Goal: Find specific page/section: Find specific page/section

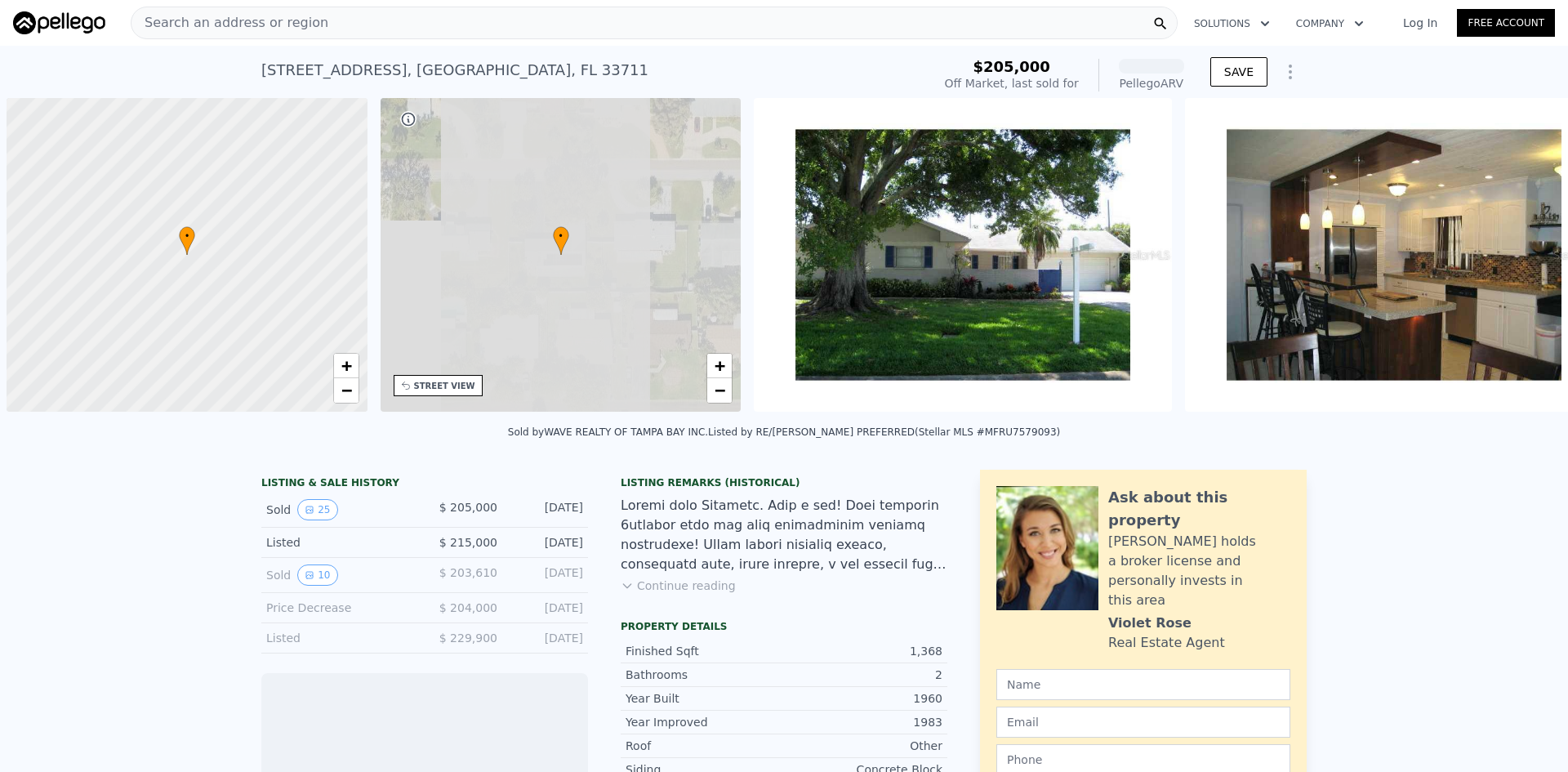
scroll to position [0, 7]
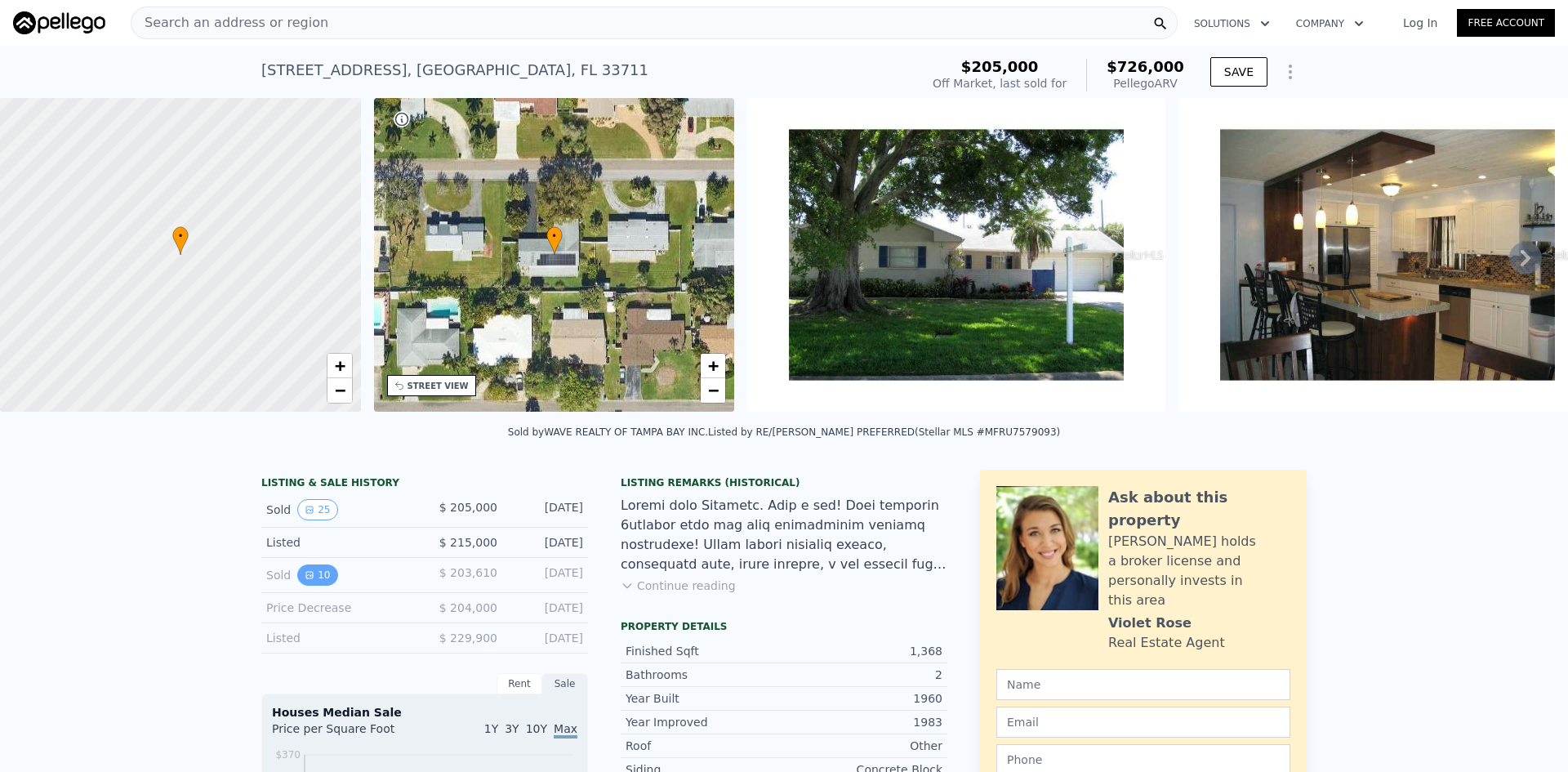
click at [298, 579] on button "10" at bounding box center [318, 575] width 40 height 21
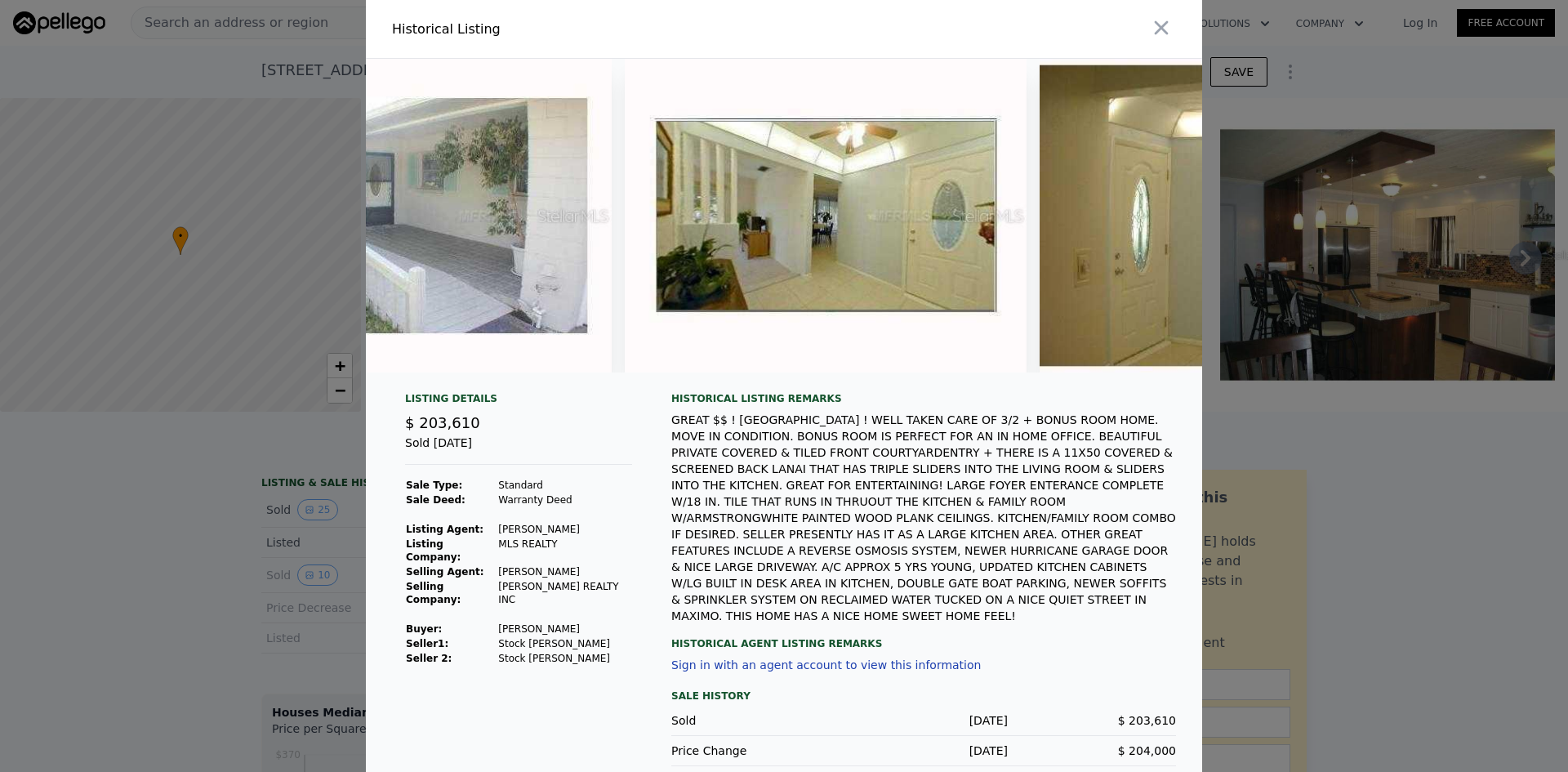
scroll to position [0, 0]
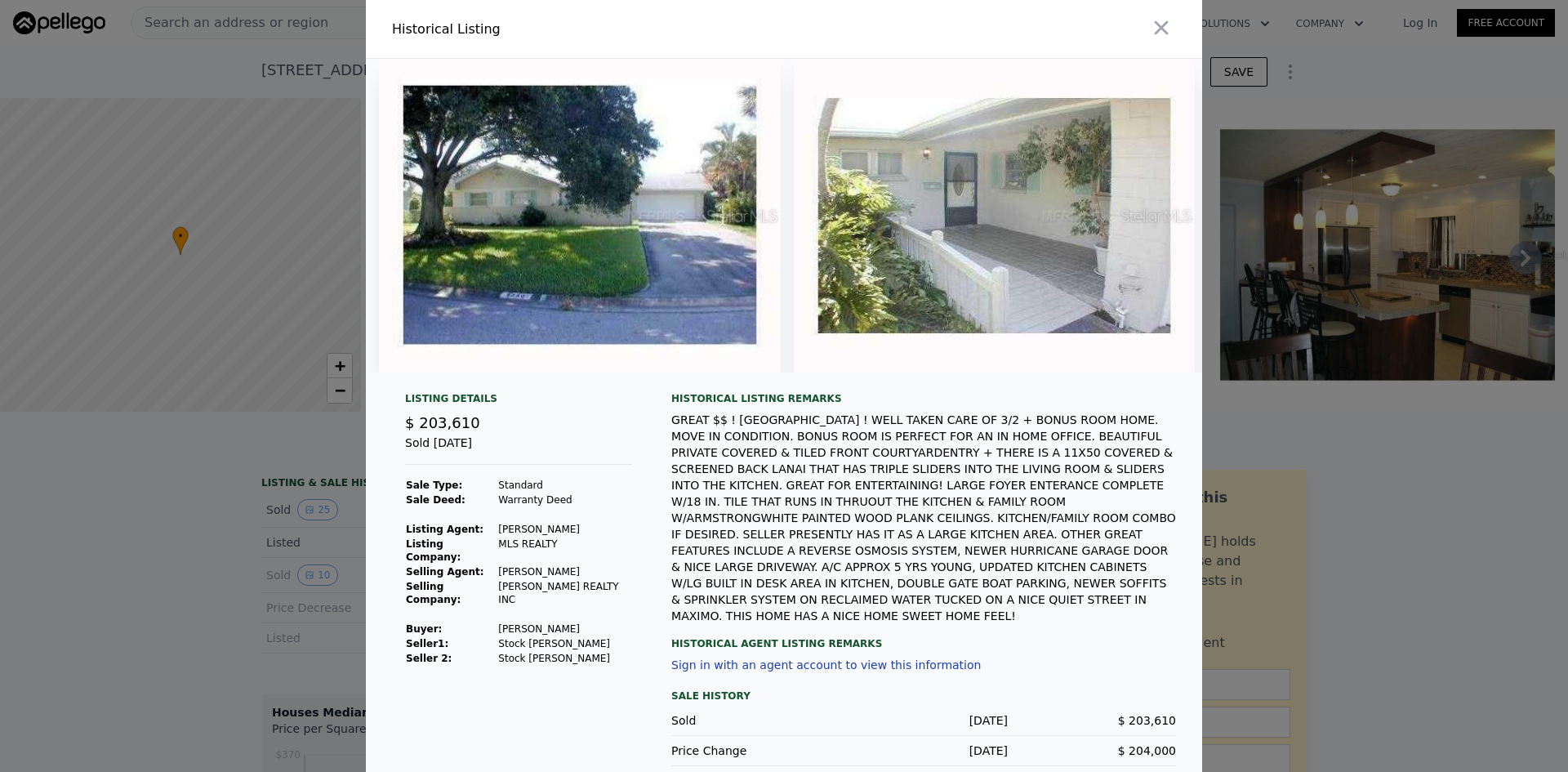
click at [112, 522] on div at bounding box center [784, 386] width 1568 height 772
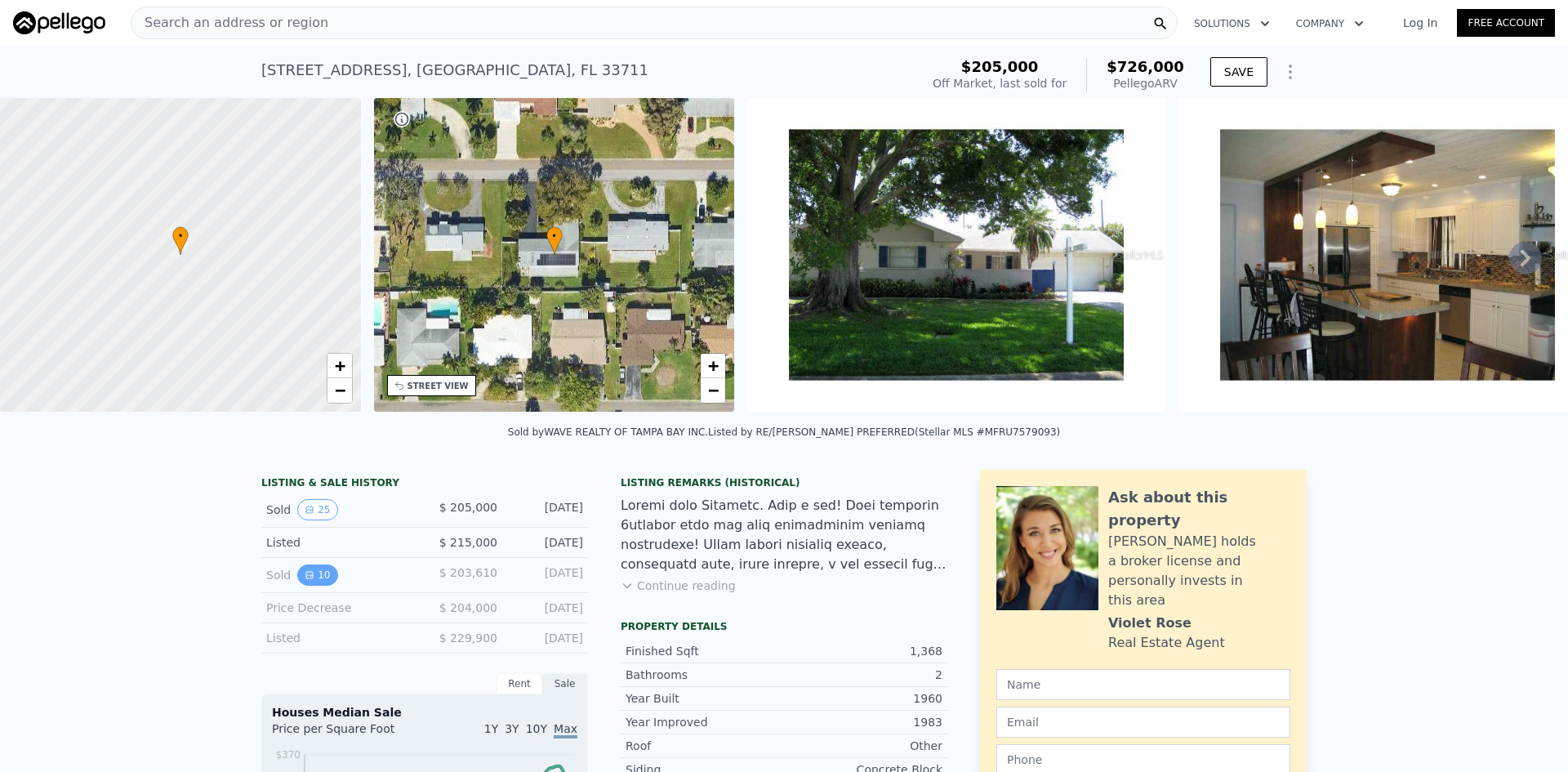
click at [314, 584] on button "10" at bounding box center [318, 575] width 40 height 21
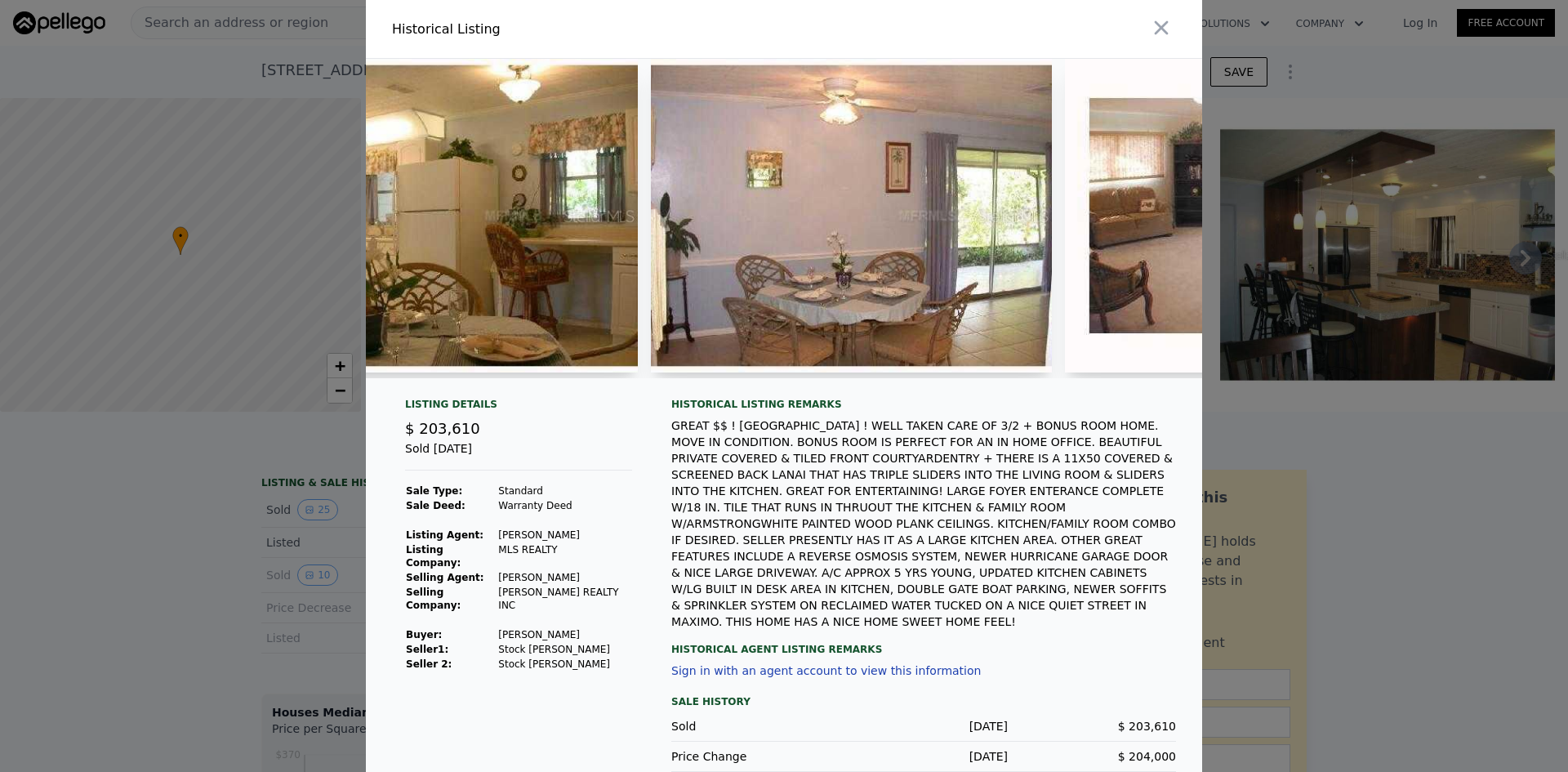
scroll to position [0, 2018]
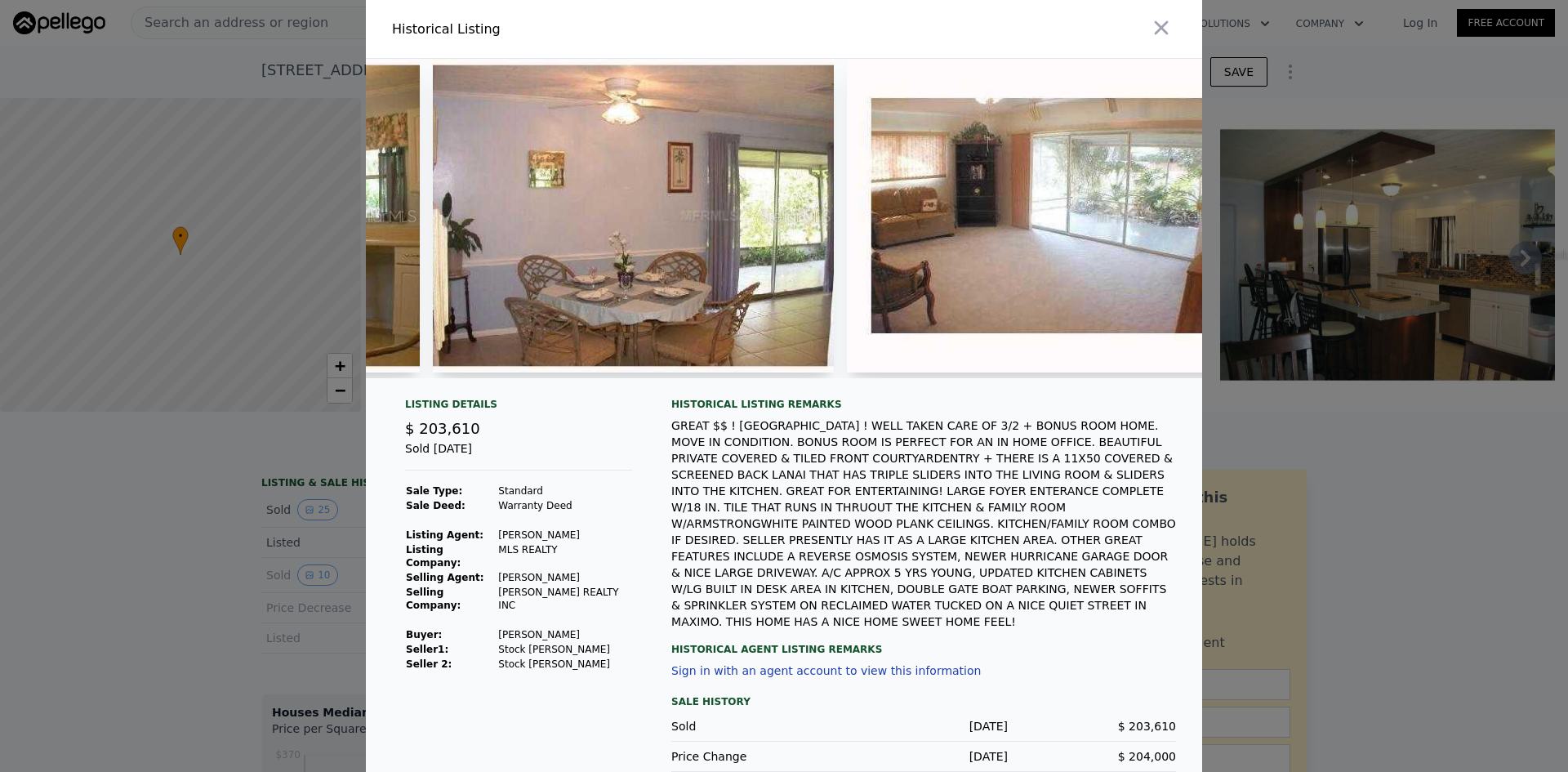
click at [141, 598] on div at bounding box center [784, 386] width 1568 height 772
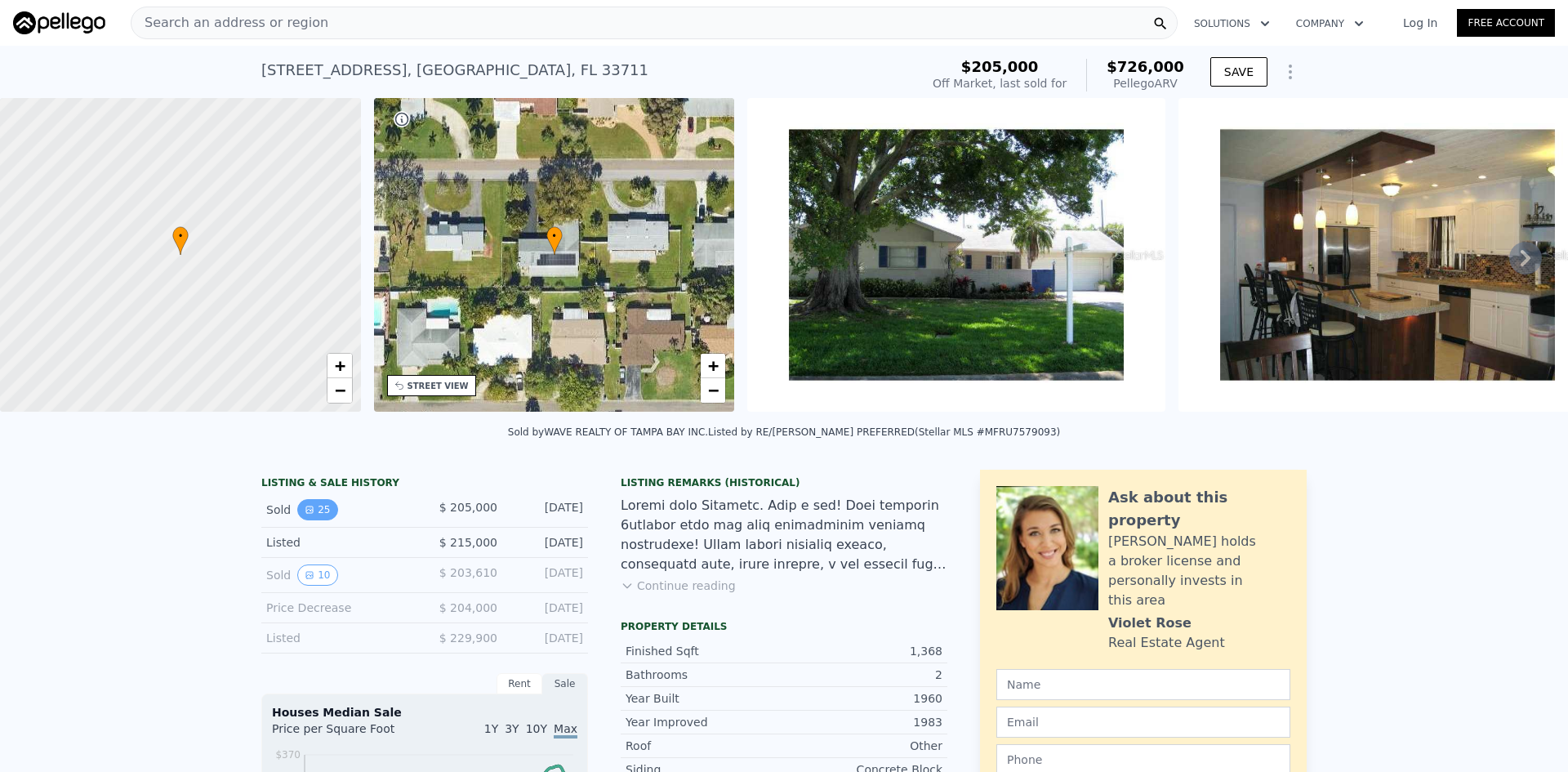
click at [324, 515] on button "25" at bounding box center [318, 509] width 40 height 21
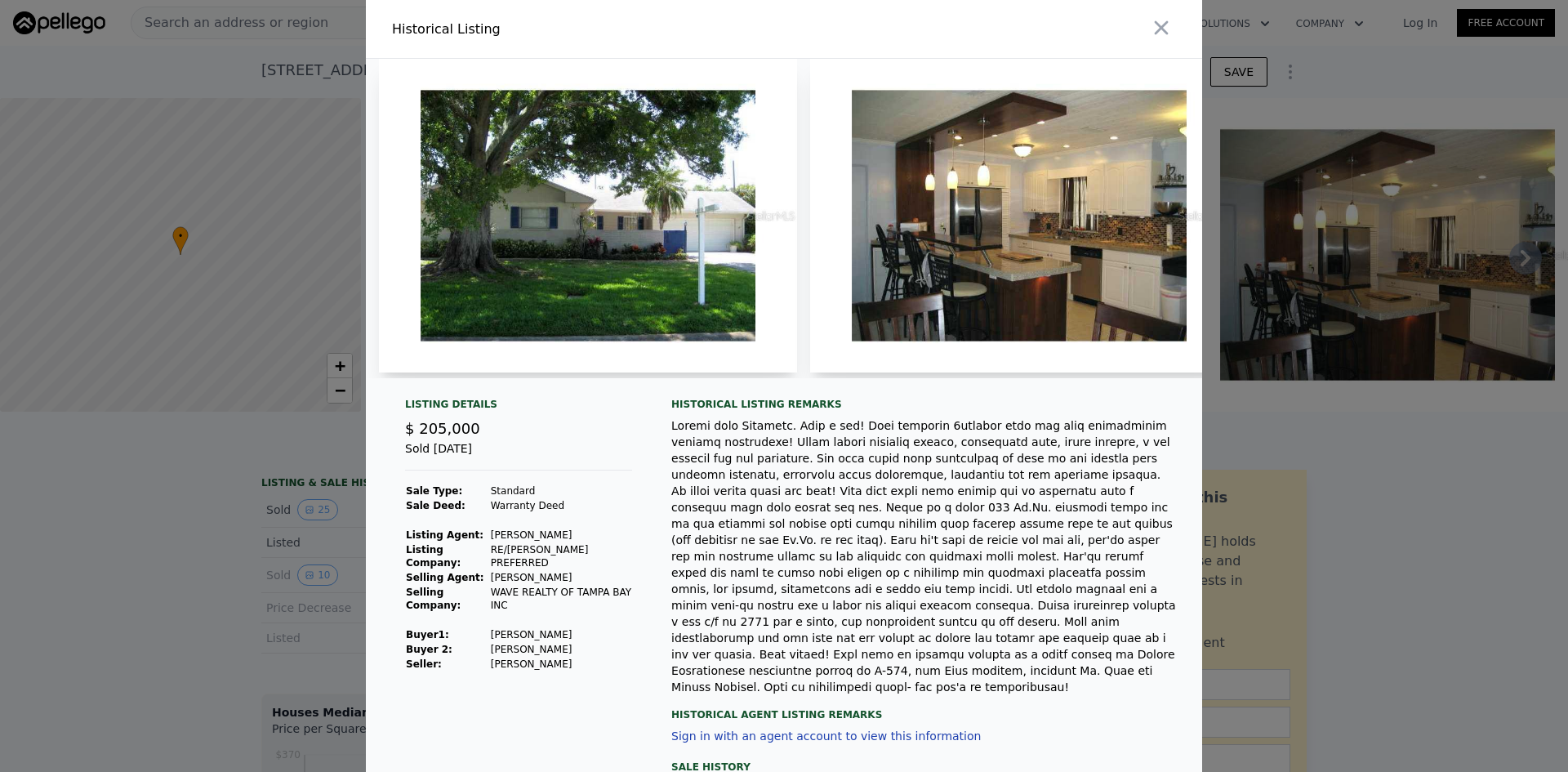
click at [158, 522] on div at bounding box center [784, 386] width 1568 height 772
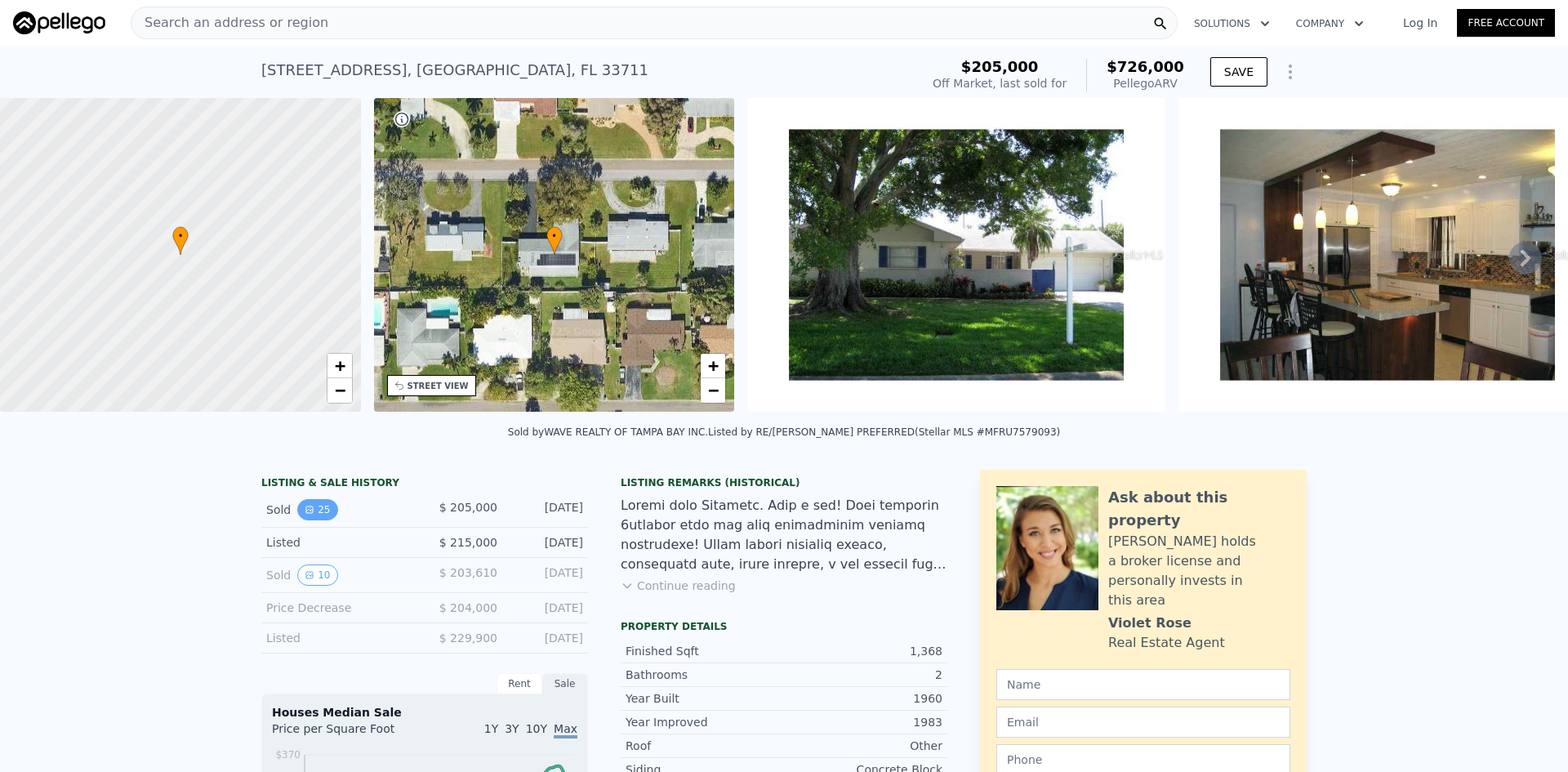
click at [305, 515] on icon "View historical data" at bounding box center [310, 510] width 10 height 10
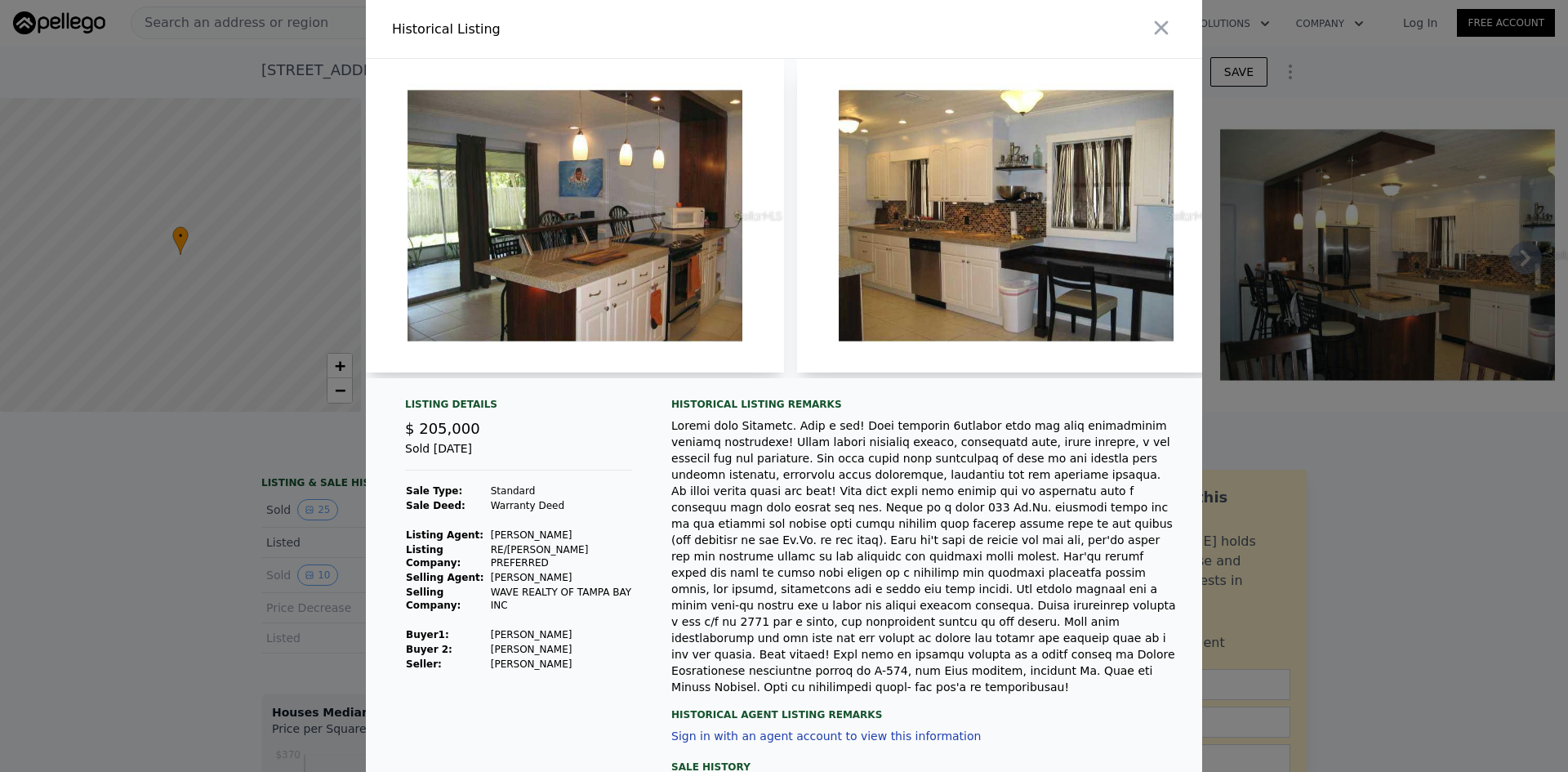
scroll to position [0, 1727]
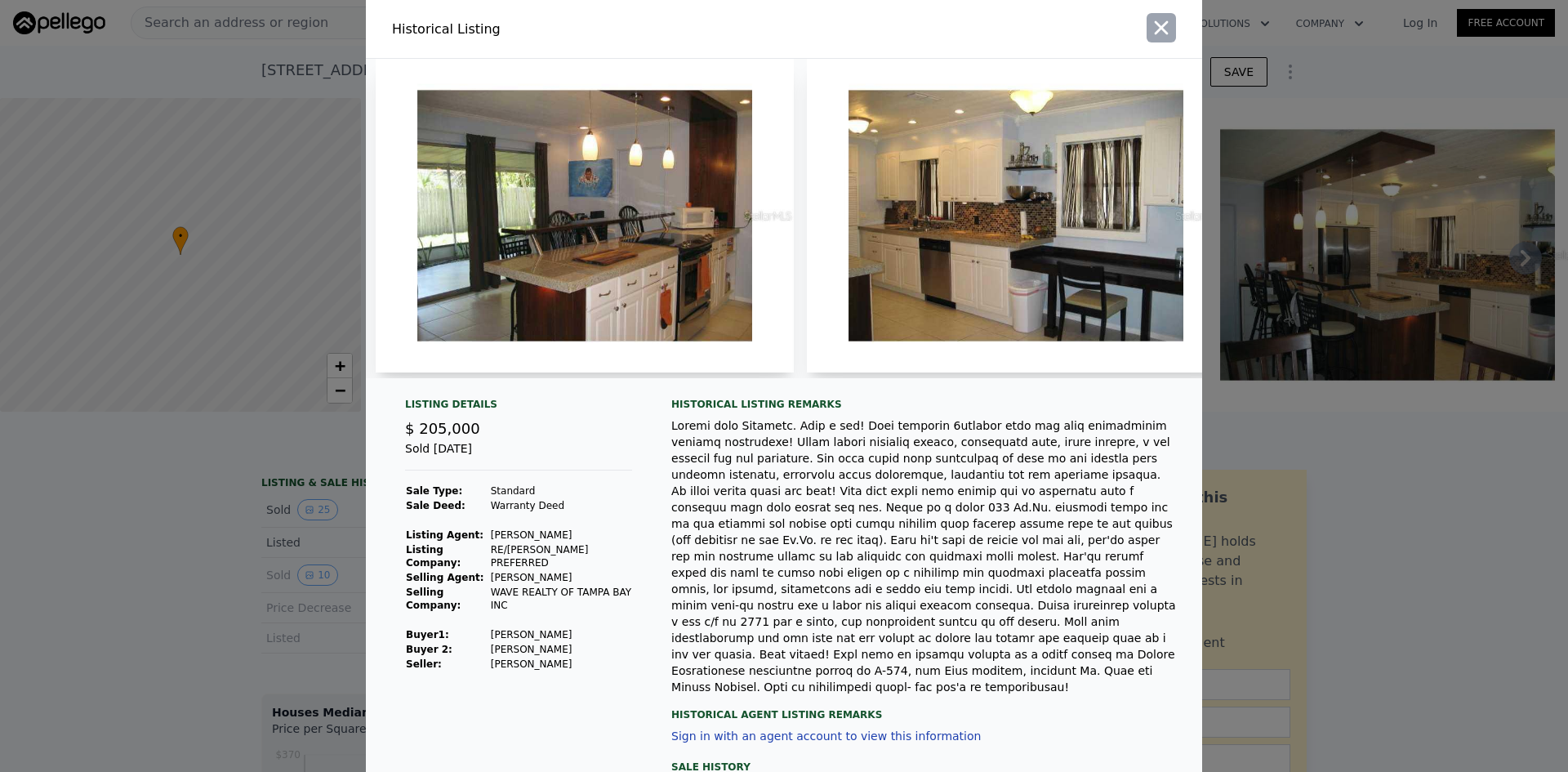
click at [1151, 39] on icon "button" at bounding box center [1161, 27] width 23 height 23
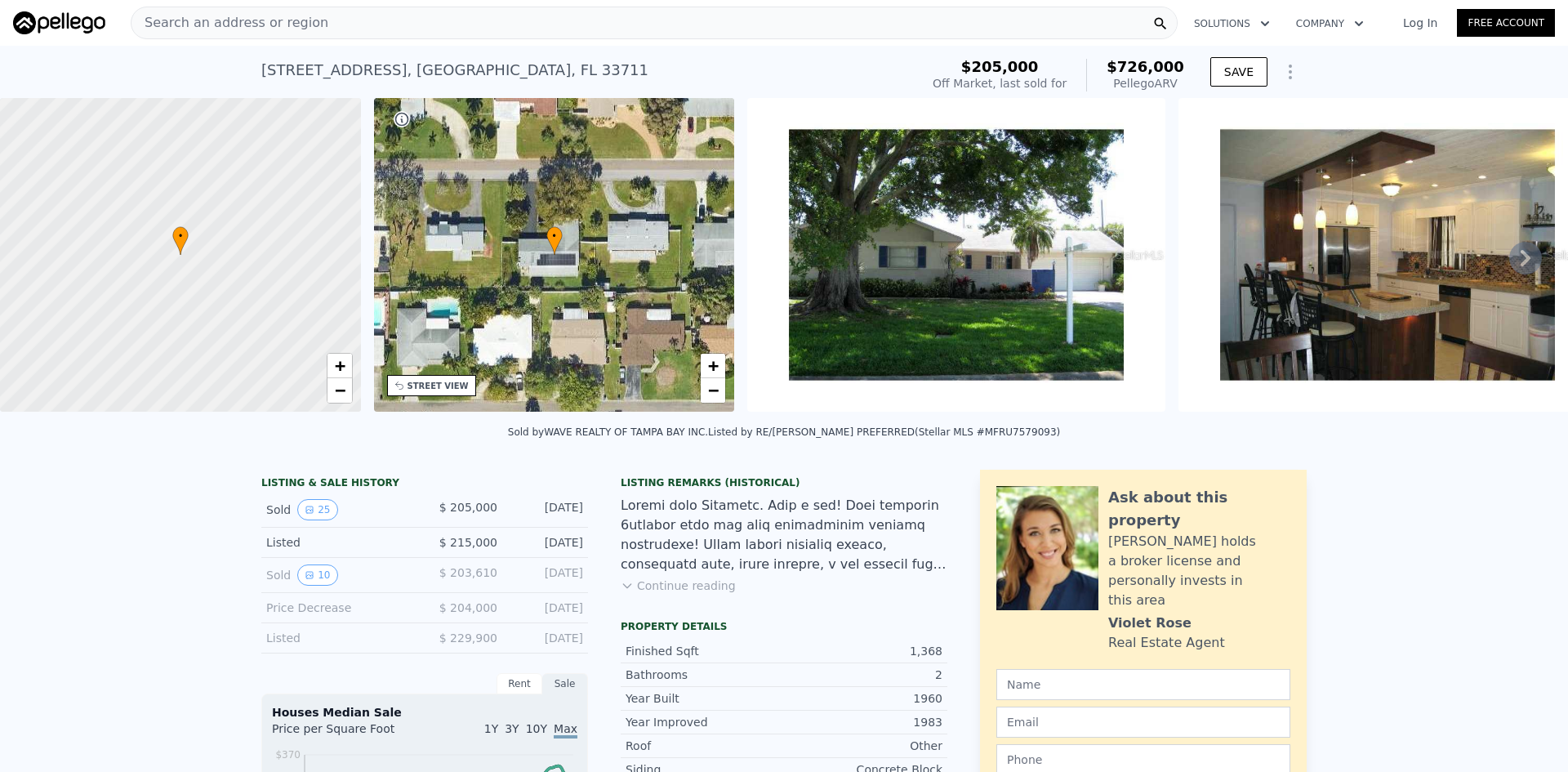
click at [363, 28] on div "Search an address or region" at bounding box center [653, 23] width 1046 height 33
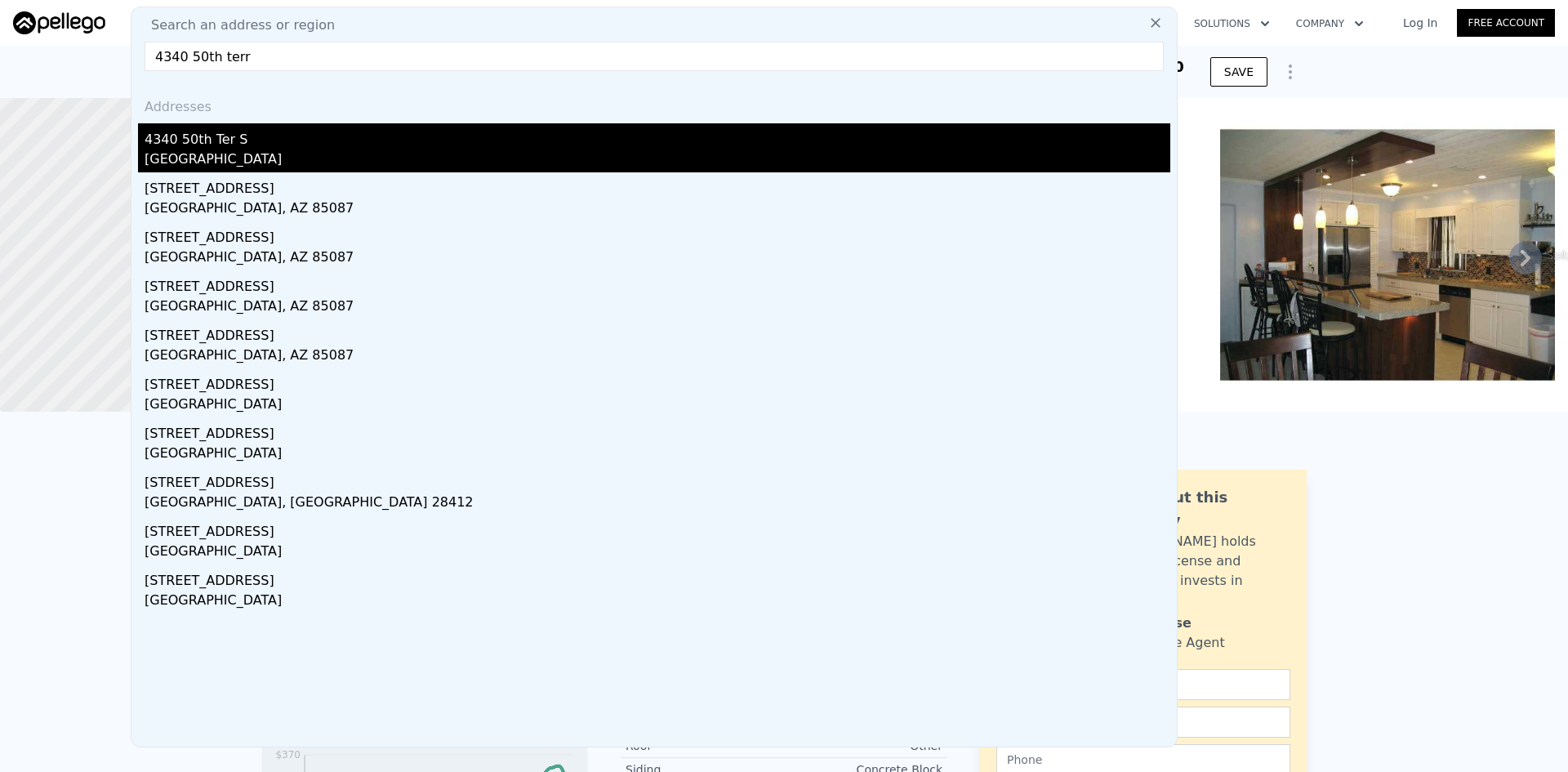
type input "4340 50th terr"
click at [226, 139] on div "4340 50th Ter S" at bounding box center [657, 136] width 1025 height 26
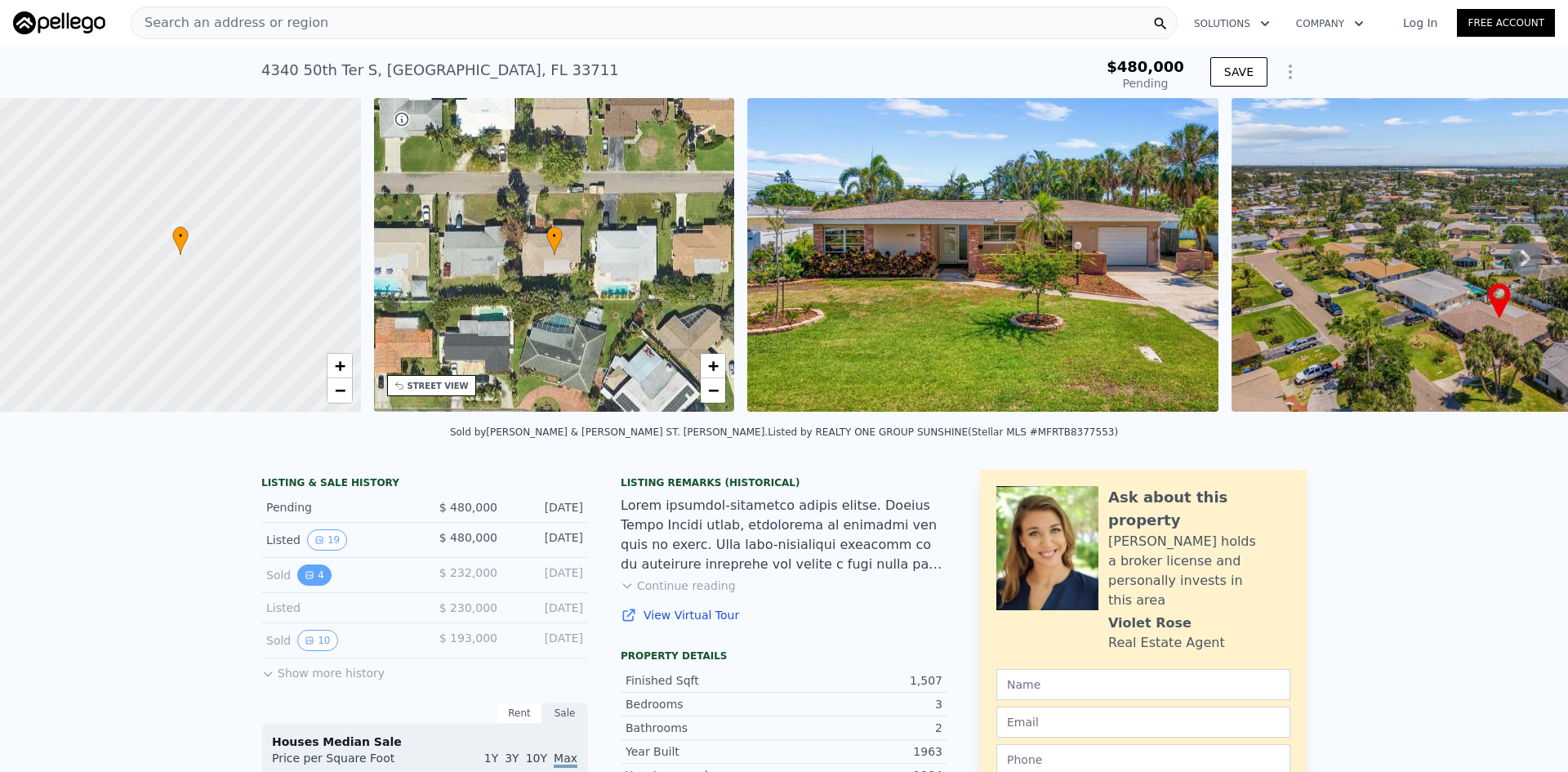
click at [305, 580] on icon "View historical data" at bounding box center [310, 575] width 10 height 10
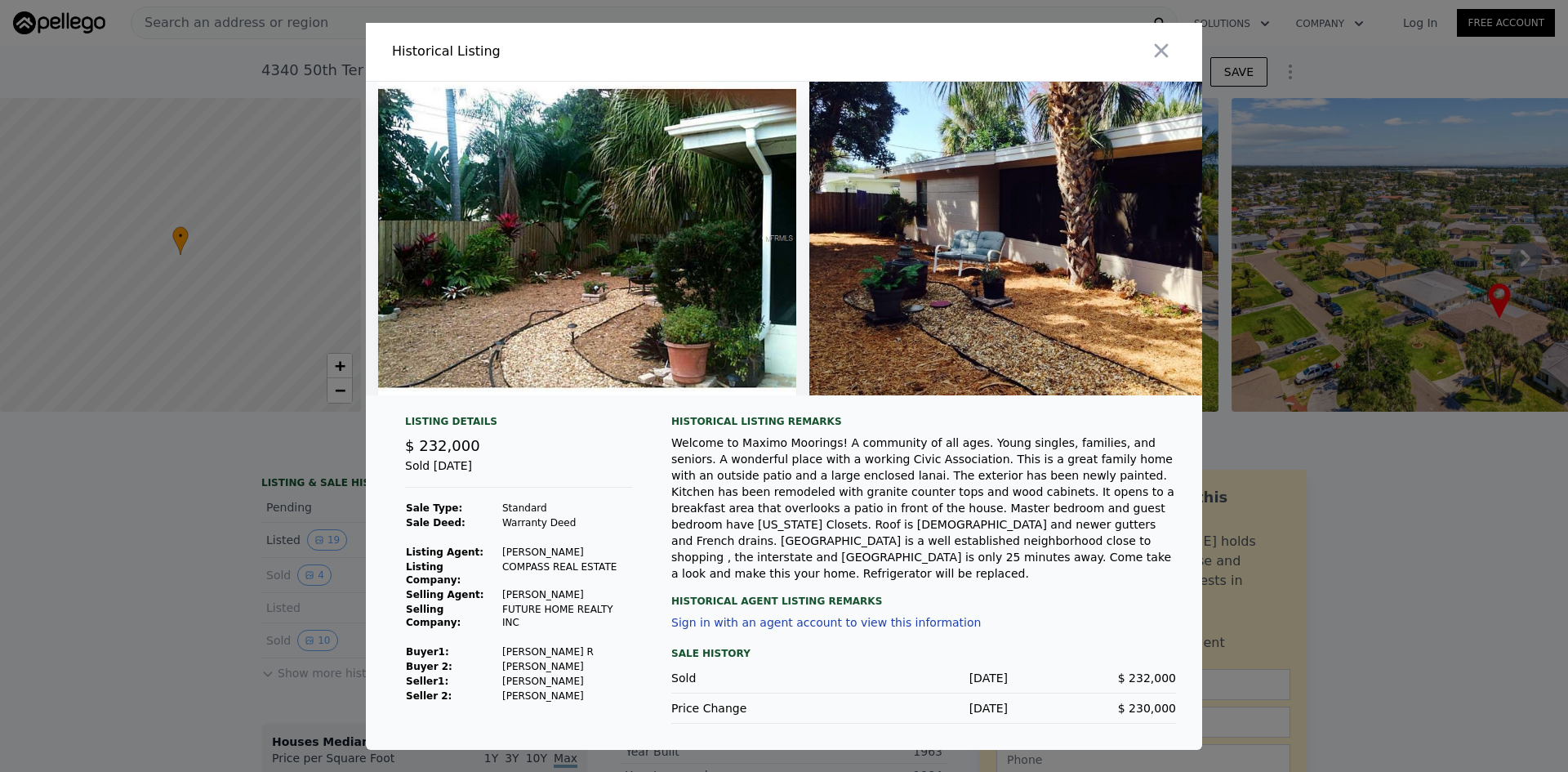
scroll to position [0, 915]
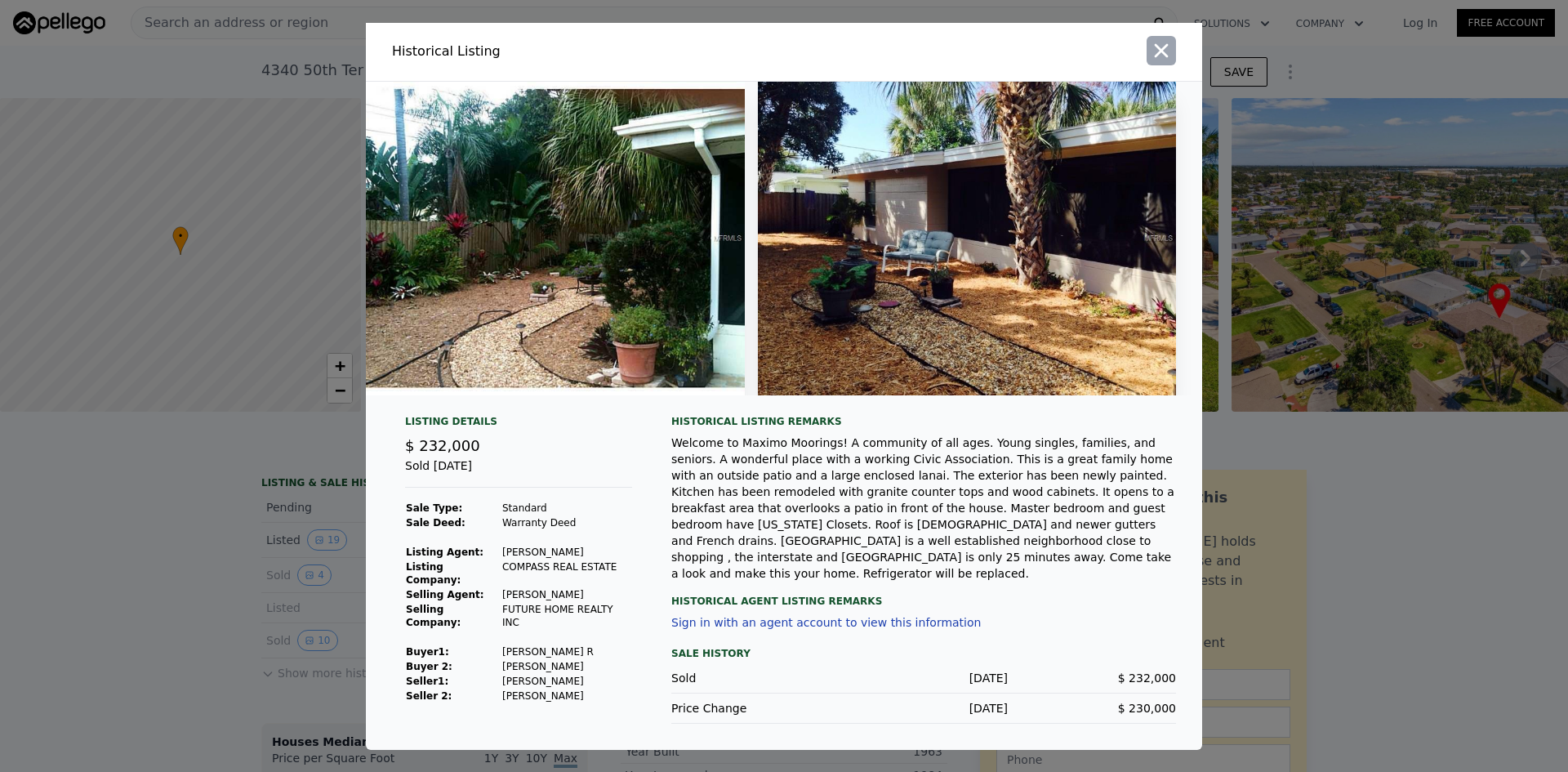
click at [1150, 52] on icon "button" at bounding box center [1161, 50] width 23 height 23
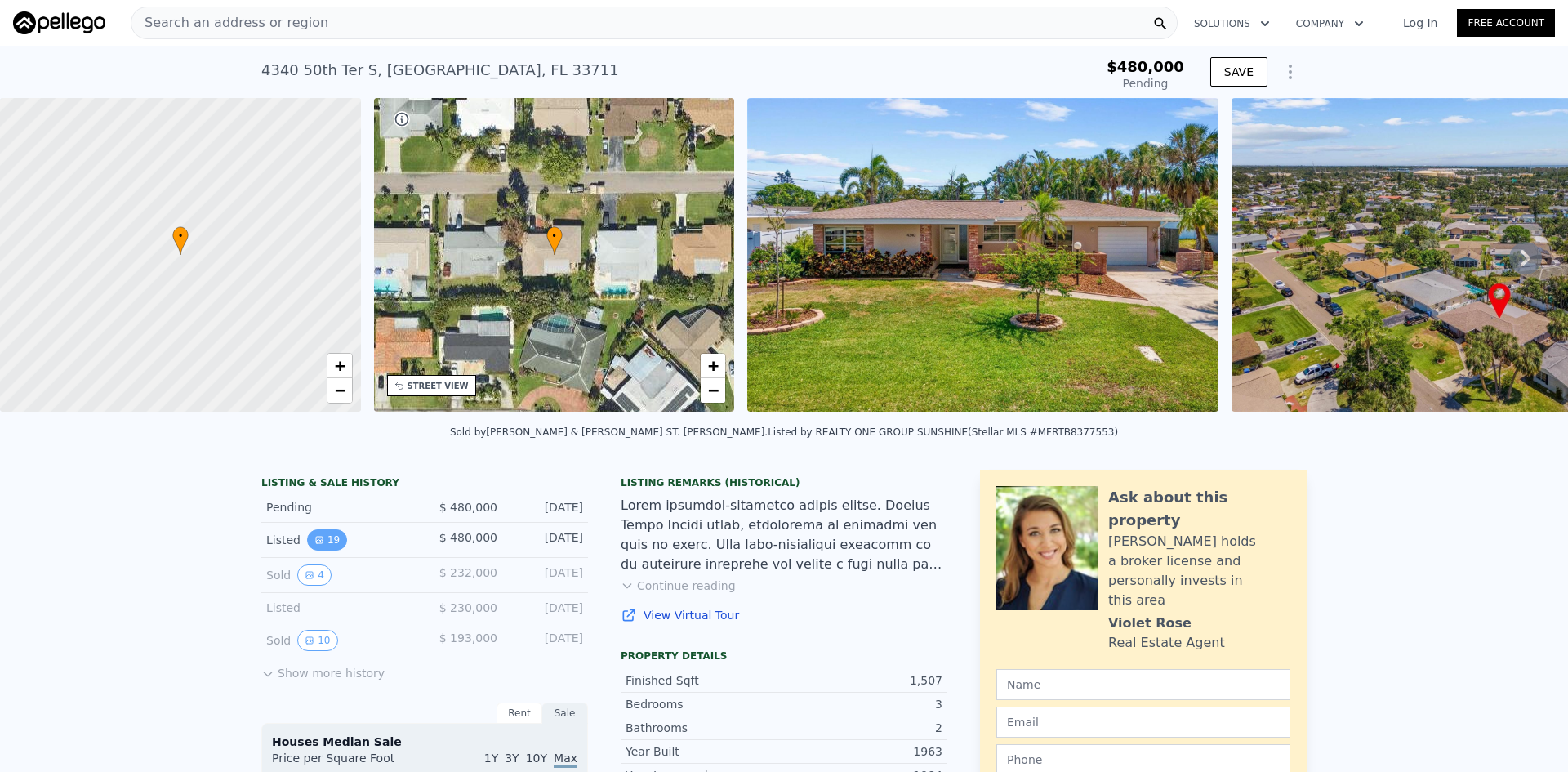
click at [323, 551] on button "19" at bounding box center [327, 539] width 40 height 21
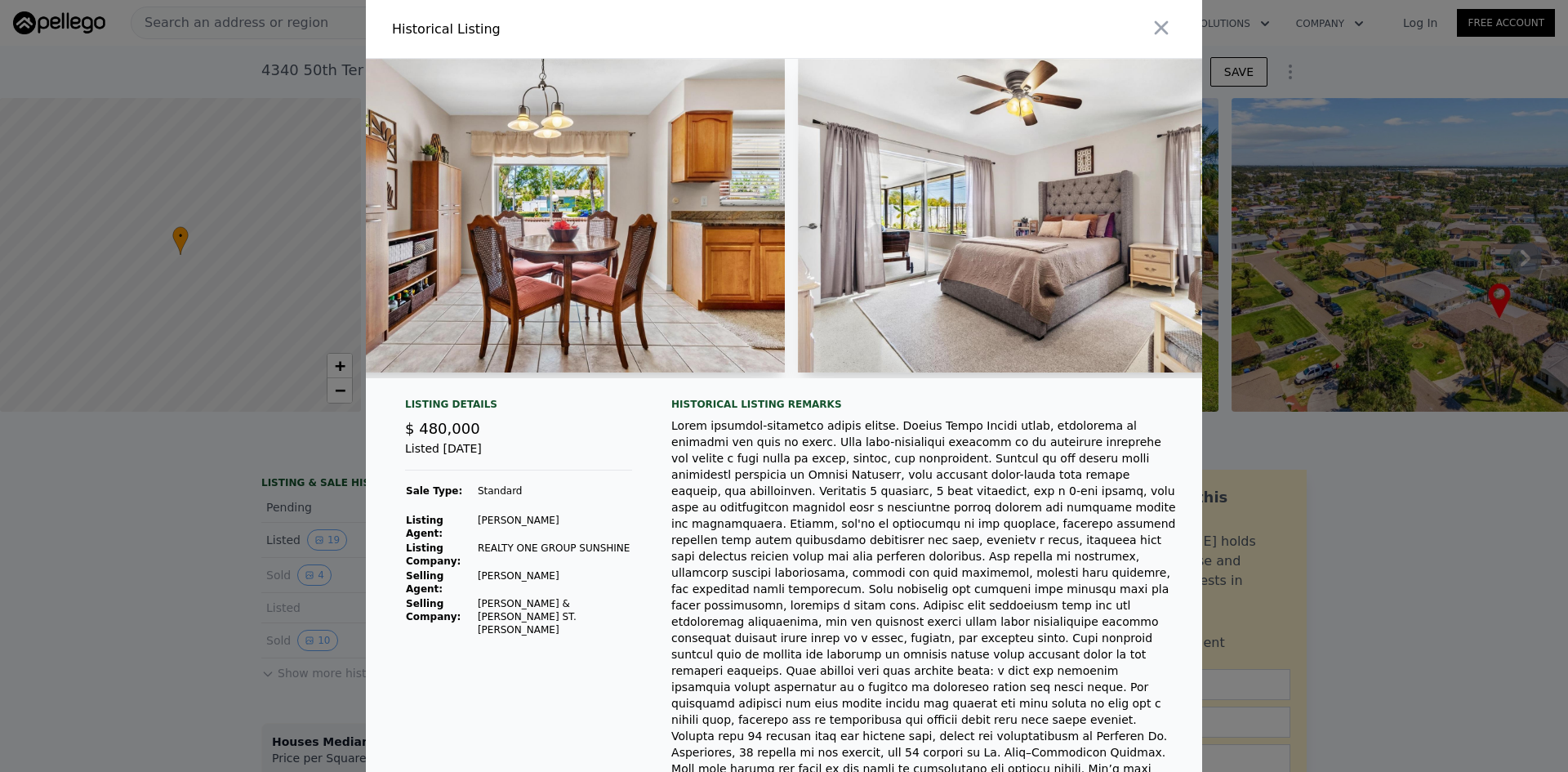
scroll to position [0, 2510]
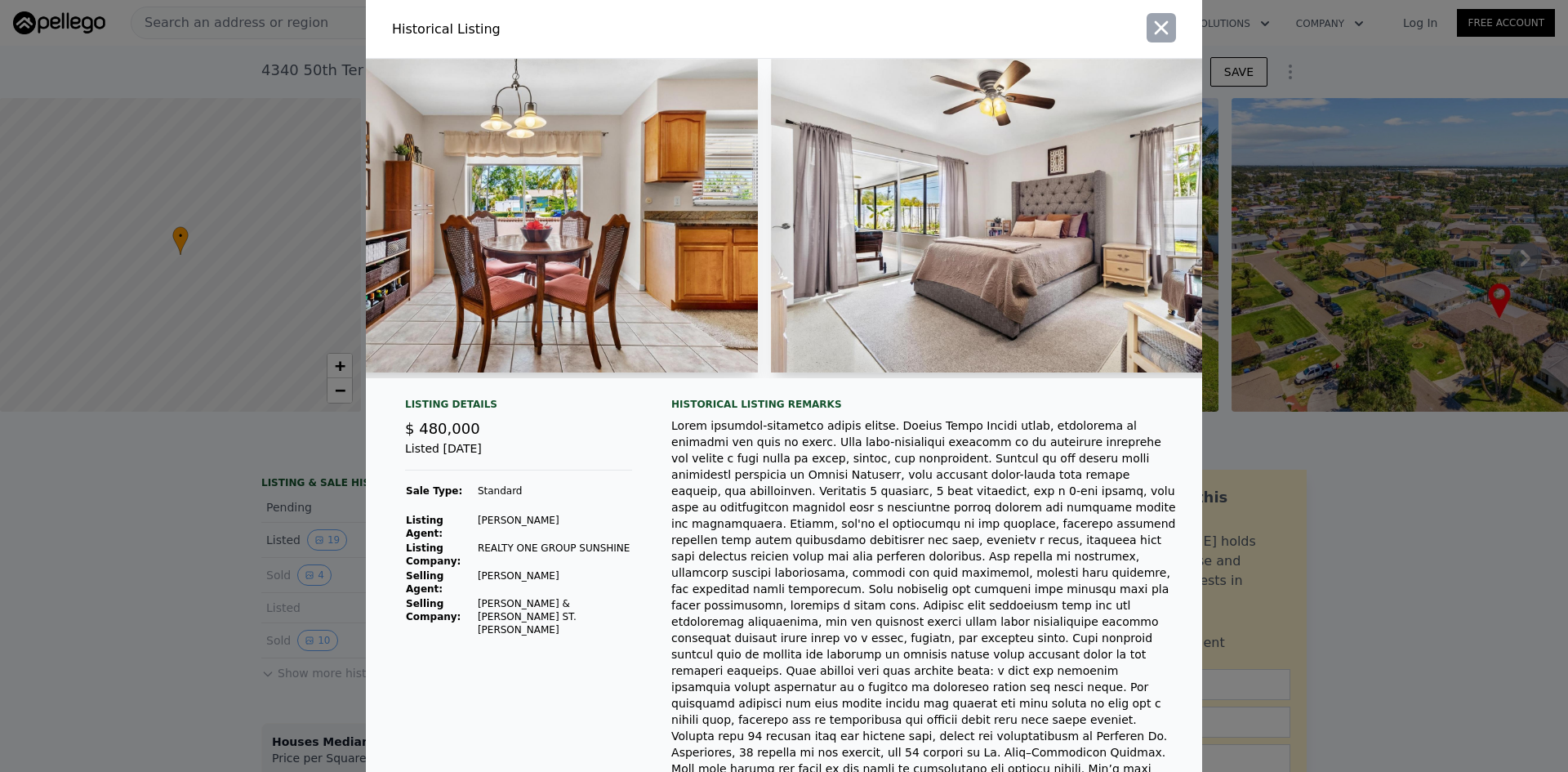
click at [1160, 29] on icon "button" at bounding box center [1161, 27] width 23 height 23
